Goal: Transaction & Acquisition: Purchase product/service

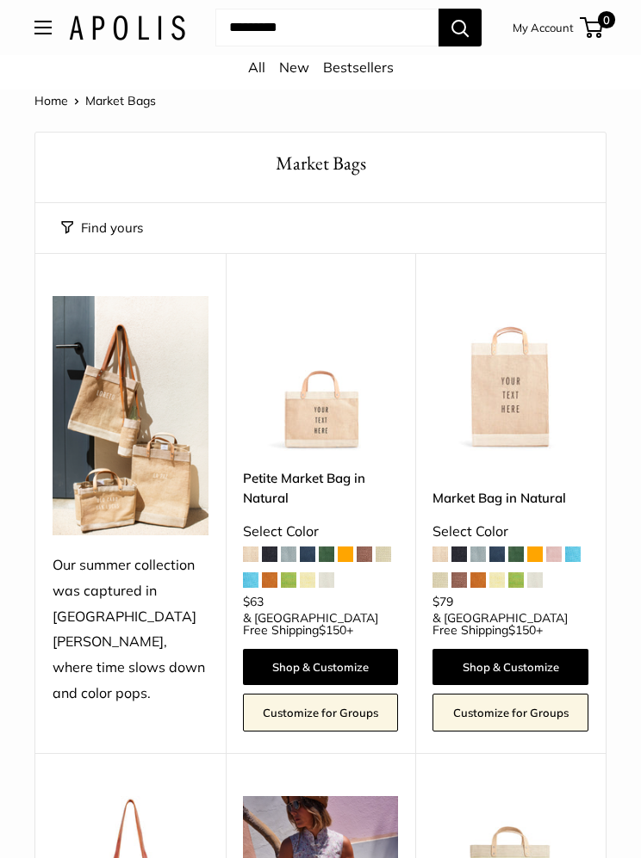
click at [51, 33] on button "Open menu" at bounding box center [42, 28] width 17 height 14
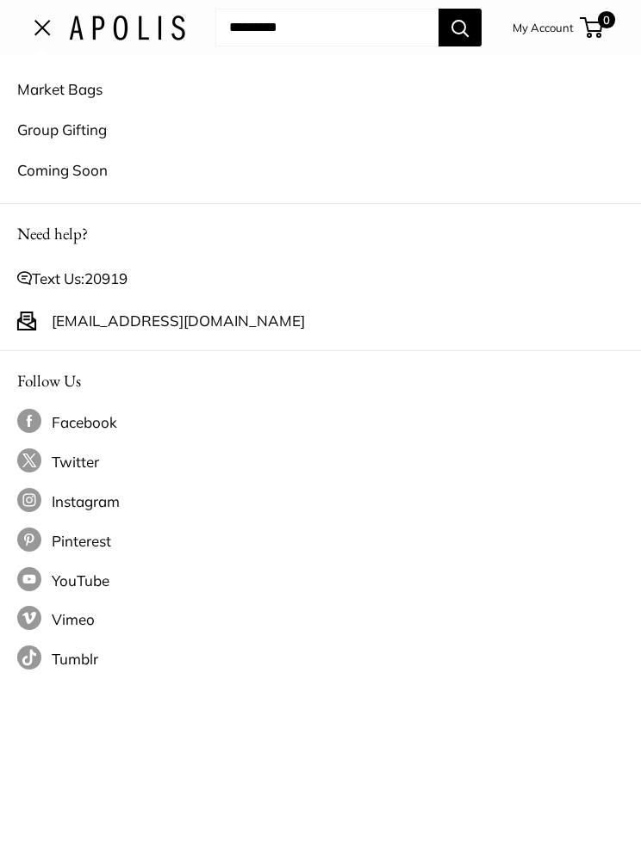
click at [331, 27] on input "Search..." at bounding box center [326, 28] width 223 height 38
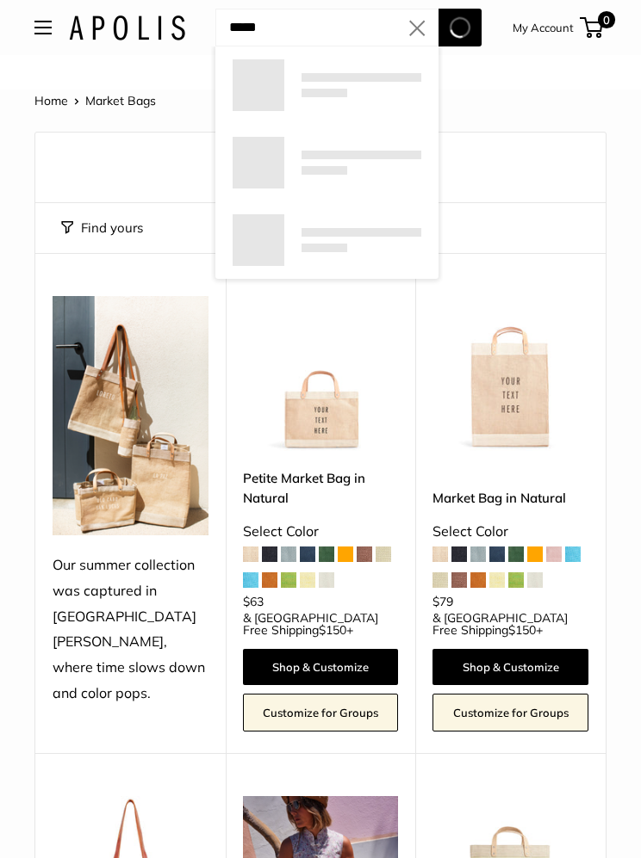
type input "*****"
click at [459, 28] on button "Search" at bounding box center [459, 28] width 43 height 38
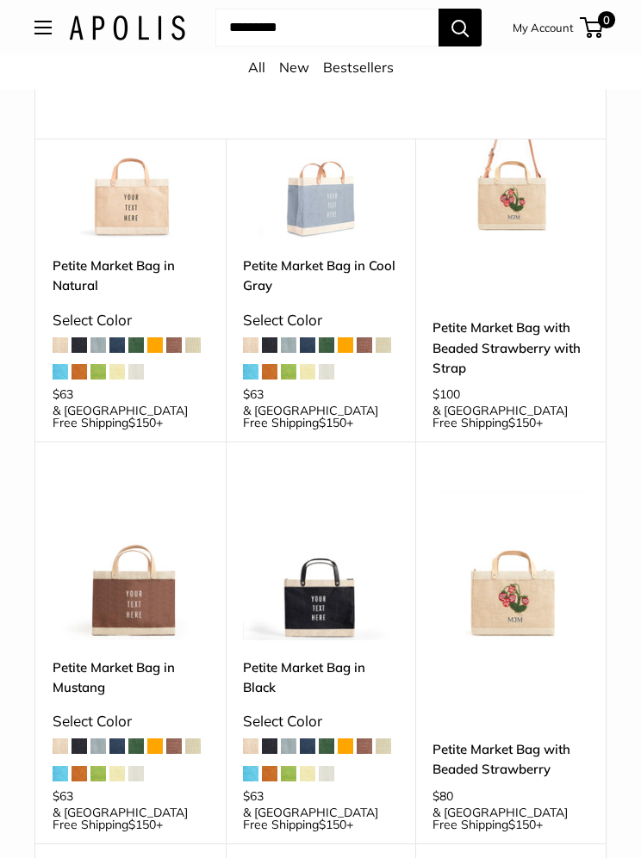
scroll to position [243, 0]
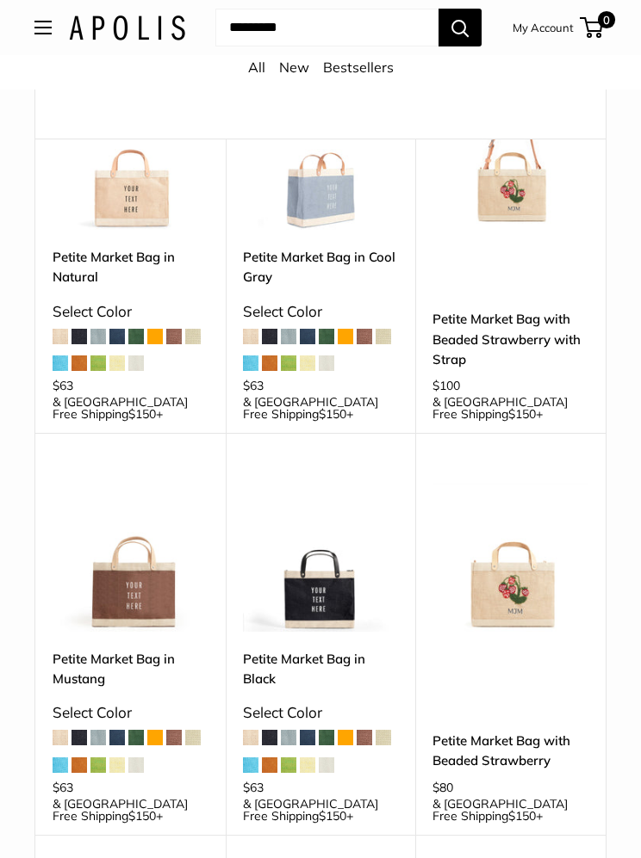
click at [337, 584] on img at bounding box center [321, 554] width 156 height 156
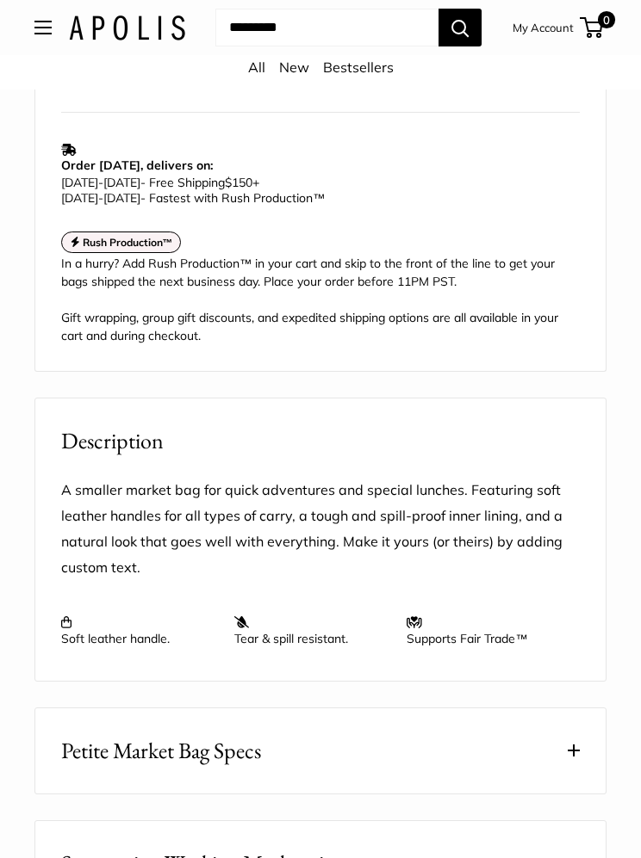
scroll to position [1433, 0]
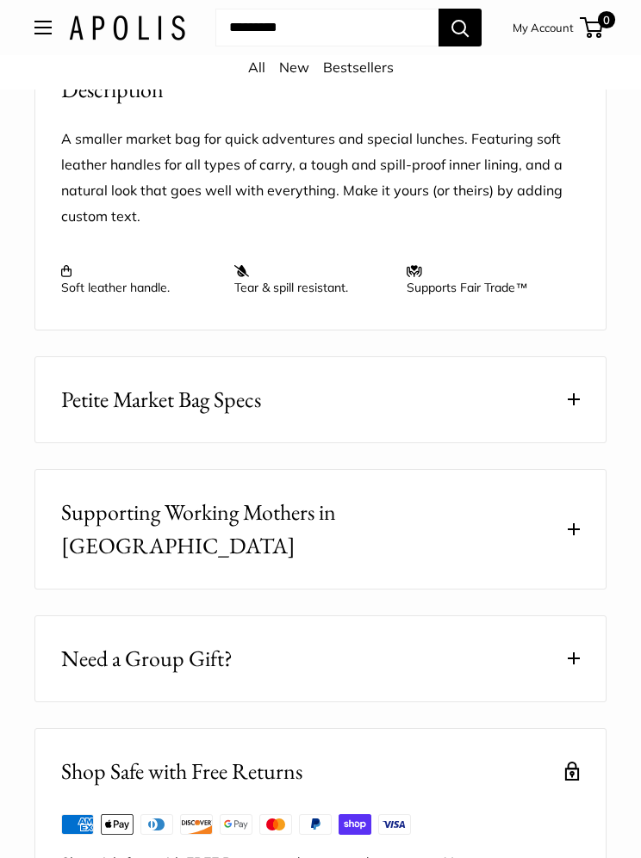
click at [577, 405] on span at bounding box center [573, 400] width 12 height 12
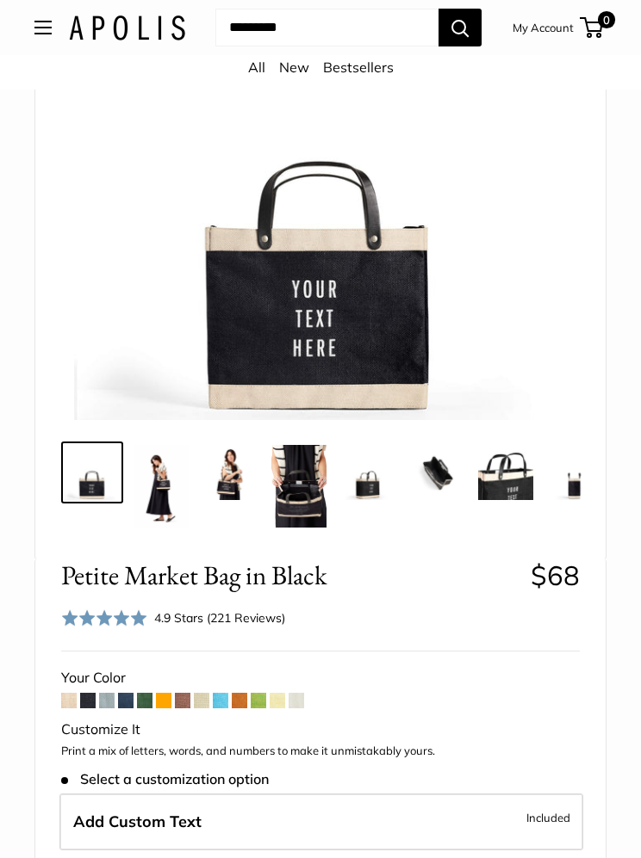
scroll to position [247, 0]
